Goal: Information Seeking & Learning: Compare options

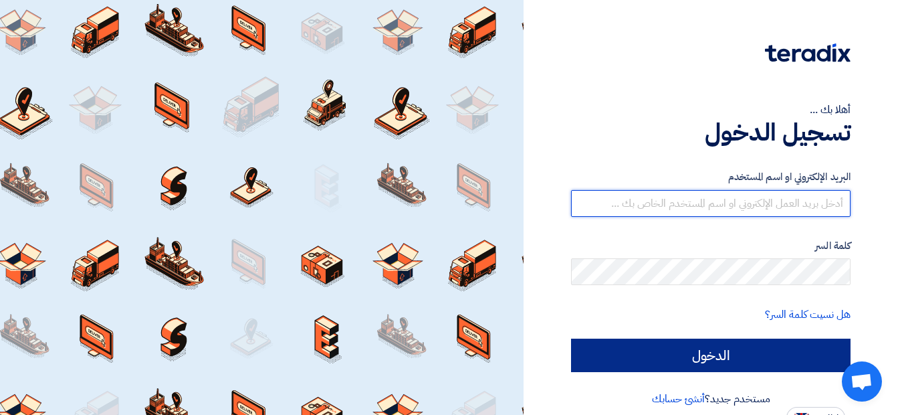
type input "[EMAIL_ADDRESS][DOMAIN_NAME]"
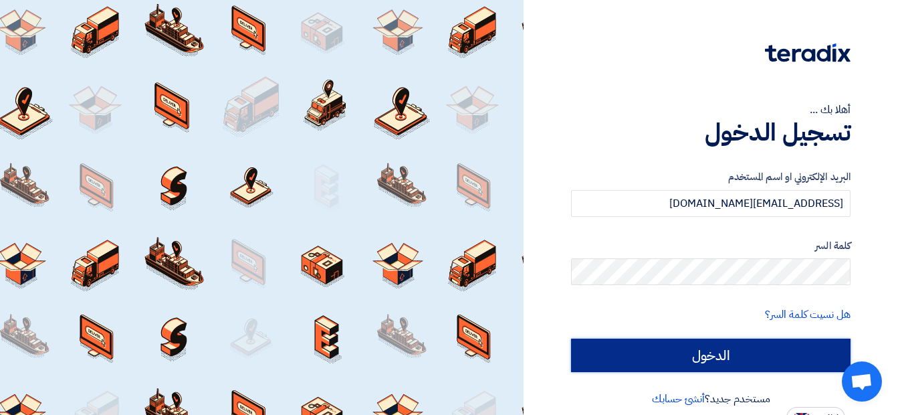
click at [730, 352] on input "الدخول" at bounding box center [711, 354] width 280 height 33
type input "Sign in"
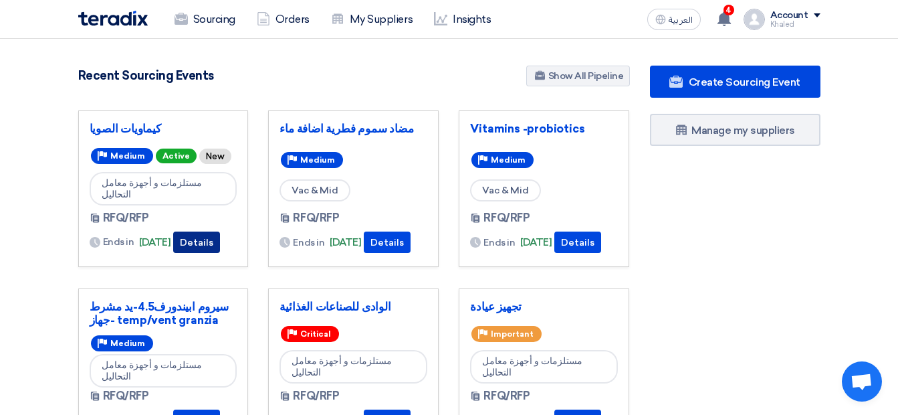
click at [220, 239] on button "Details" at bounding box center [196, 241] width 47 height 21
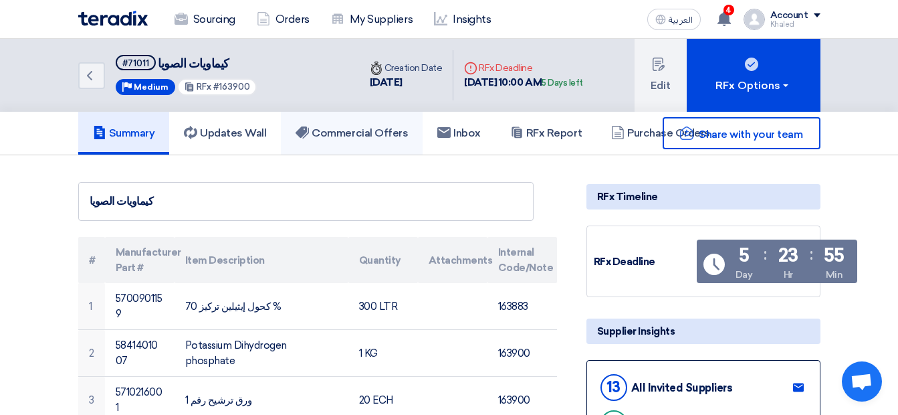
click at [334, 132] on h5 "Commercial Offers" at bounding box center [352, 132] width 112 height 13
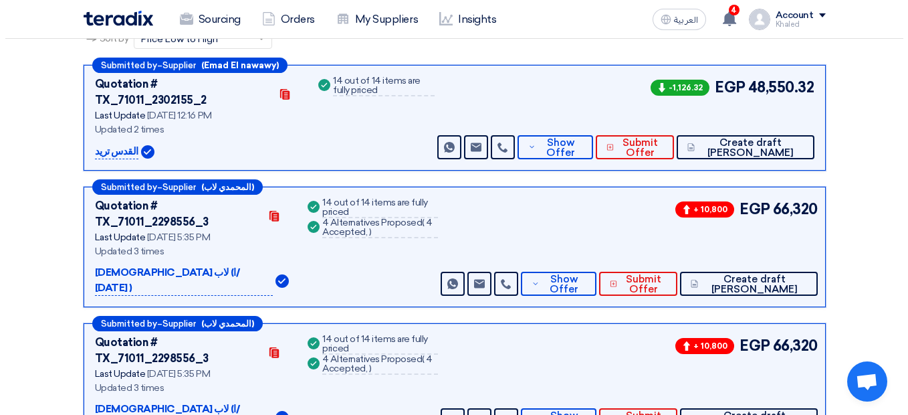
scroll to position [67, 0]
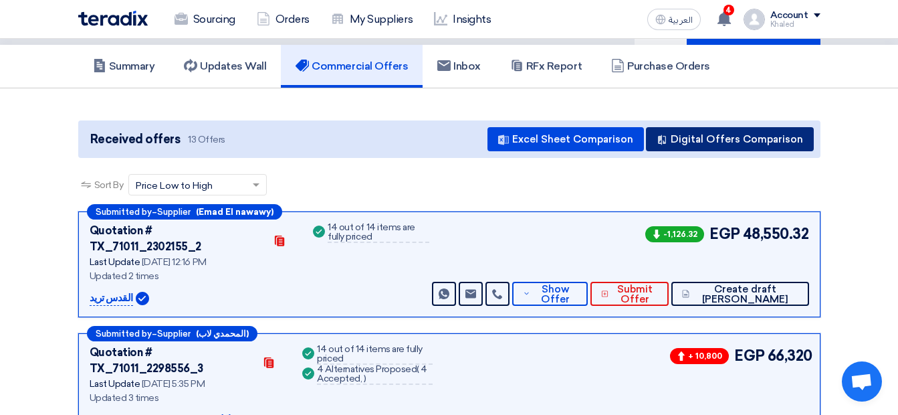
click at [746, 138] on button "Digital Offers Comparison" at bounding box center [730, 139] width 168 height 24
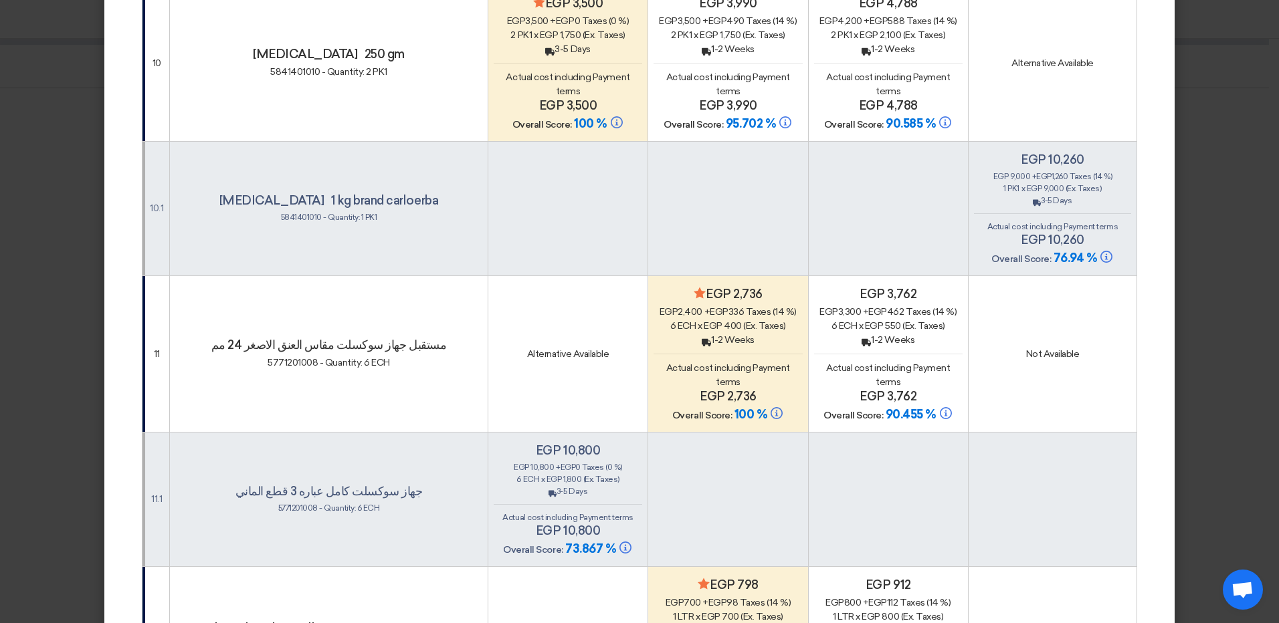
scroll to position [2542, 0]
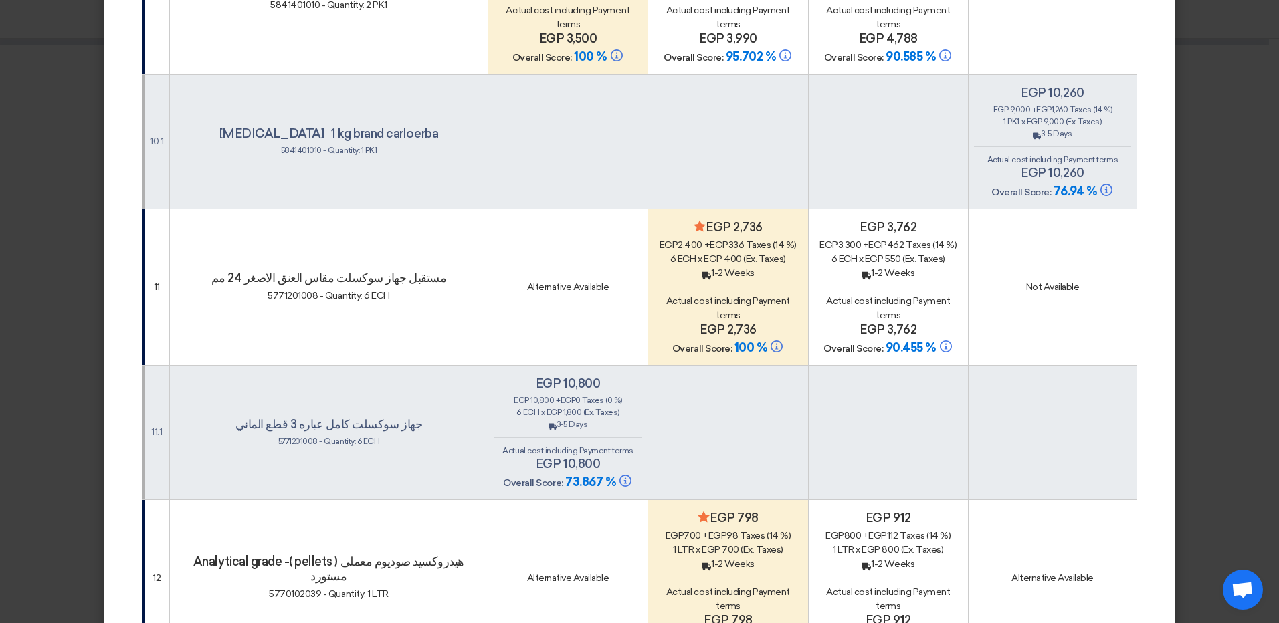
click at [224, 271] on h4 "مستقبل جهاز سوكسلت مقاس العنق الاصغر 24 مم" at bounding box center [328, 278] width 307 height 15
drag, startPoint x: 222, startPoint y: 249, endPoint x: 427, endPoint y: 247, distance: 204.7
click at [427, 271] on h4 "مستقبل جهاز سوكسلت مقاس العنق الاصغر 24 مم" at bounding box center [328, 278] width 307 height 15
drag, startPoint x: 406, startPoint y: 247, endPoint x: 395, endPoint y: 249, distance: 10.9
copy h4 "مستقبل جهاز سوكسلت مقاس العنق الاصغر 24 مم"
